Goal: Book appointment/travel/reservation

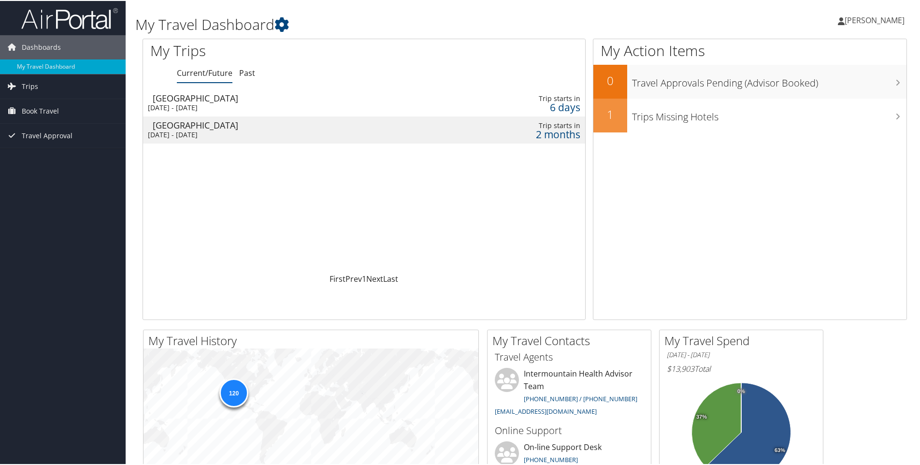
click at [213, 99] on div "Grand Junction" at bounding box center [290, 97] width 274 height 9
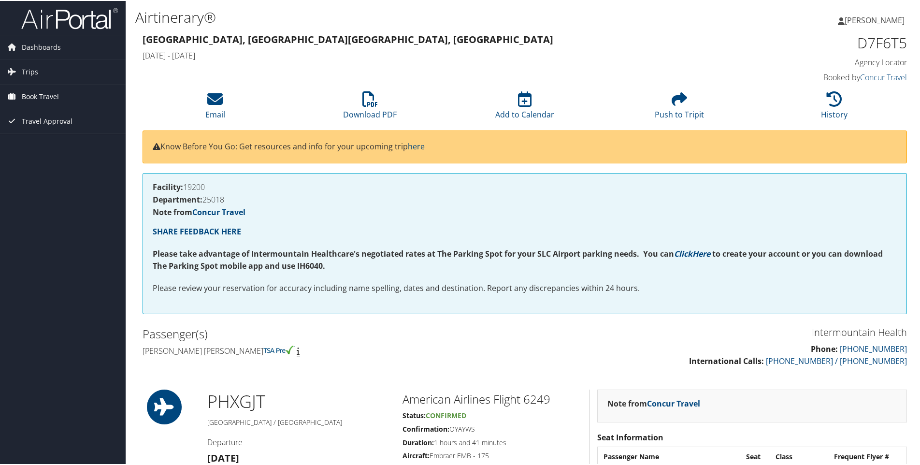
click at [42, 94] on span "Book Travel" at bounding box center [40, 96] width 37 height 24
click at [78, 147] on link "Book/Manage Online Trips" at bounding box center [63, 144] width 126 height 14
